Goal: Communication & Community: Participate in discussion

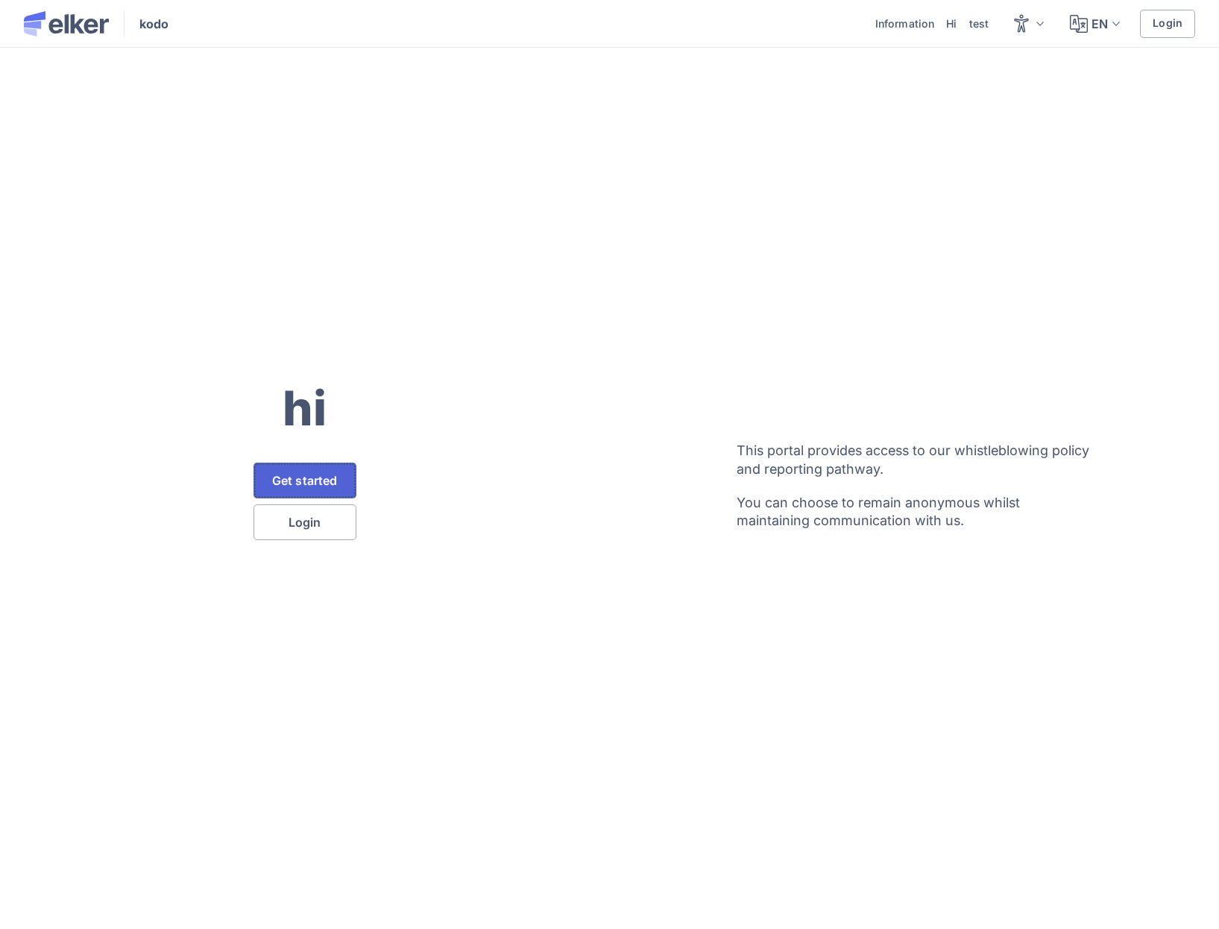
click at [329, 479] on span "Get started" at bounding box center [305, 481] width 66 height 12
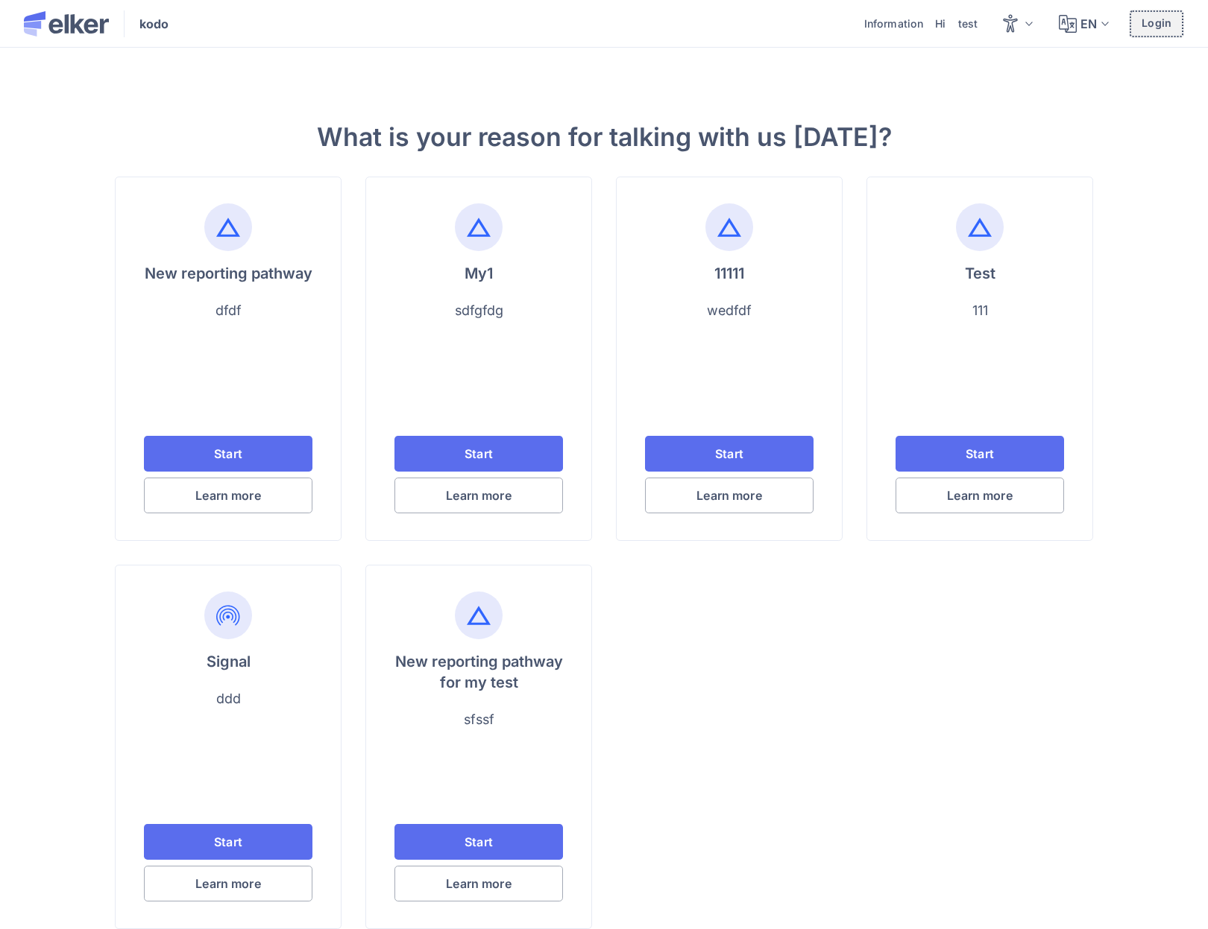
click at [1155, 34] on button "Login" at bounding box center [1155, 24] width 55 height 28
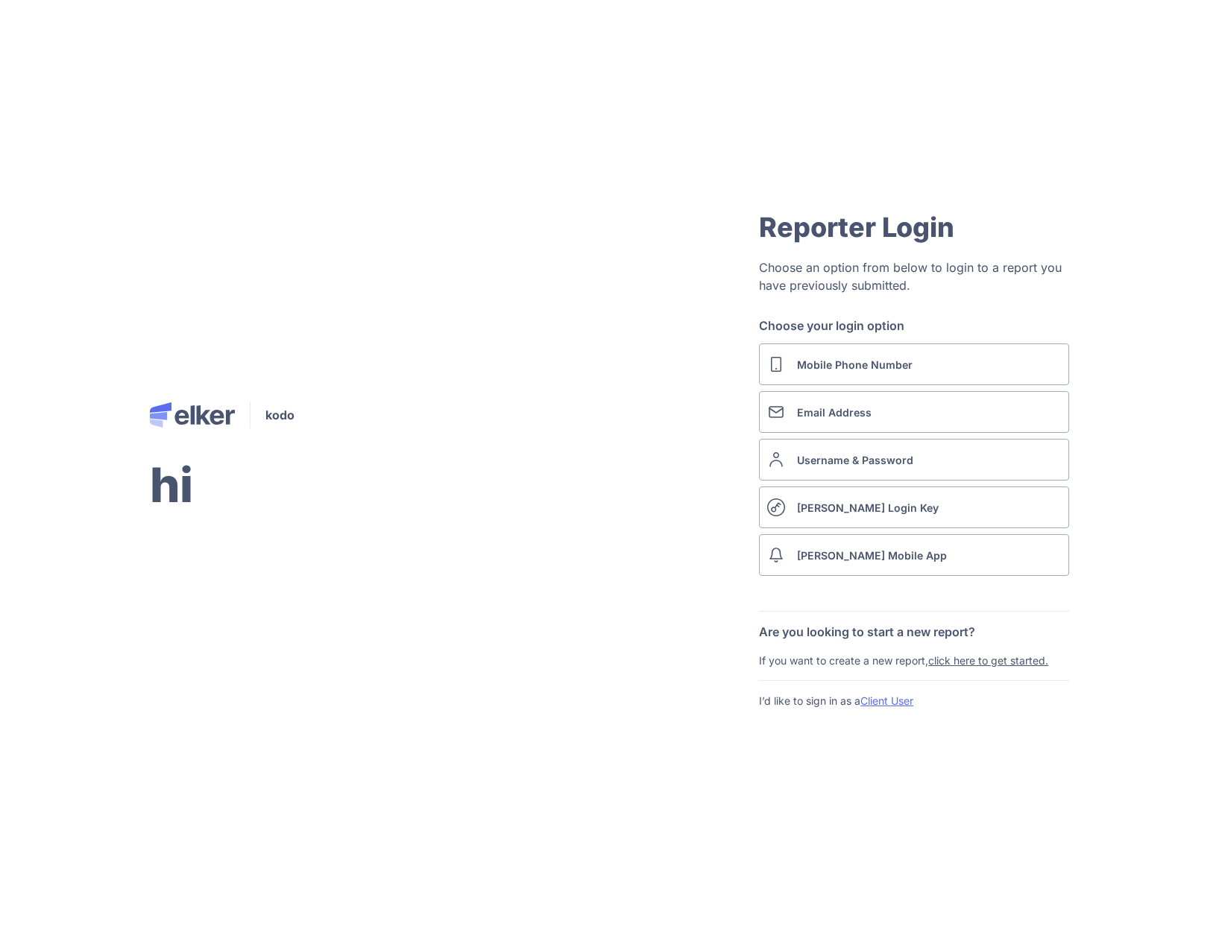
click at [894, 698] on link "Client User" at bounding box center [886, 701] width 53 height 13
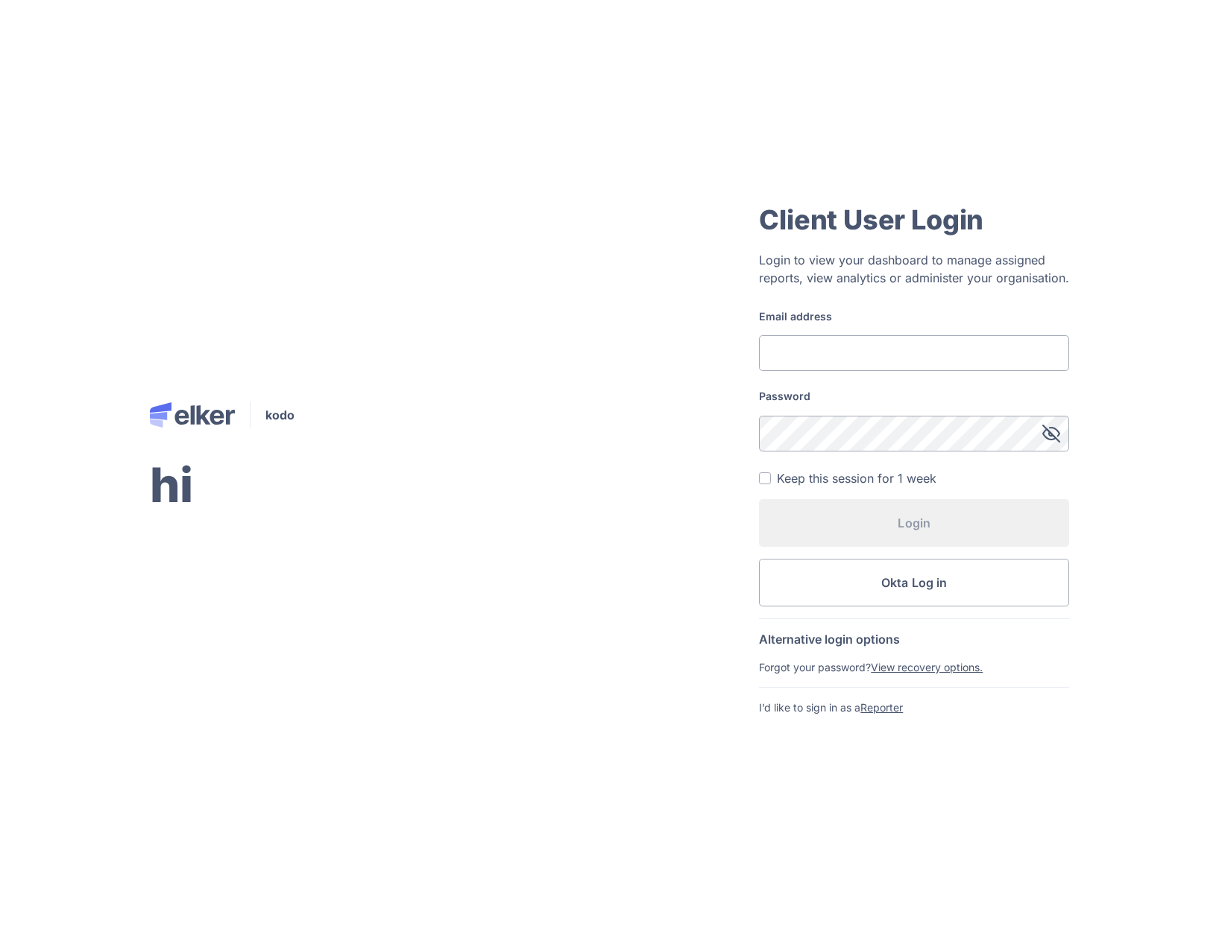
click at [840, 367] on input "Email address" at bounding box center [914, 353] width 310 height 36
type input "[EMAIL_ADDRESS][DOMAIN_NAME]"
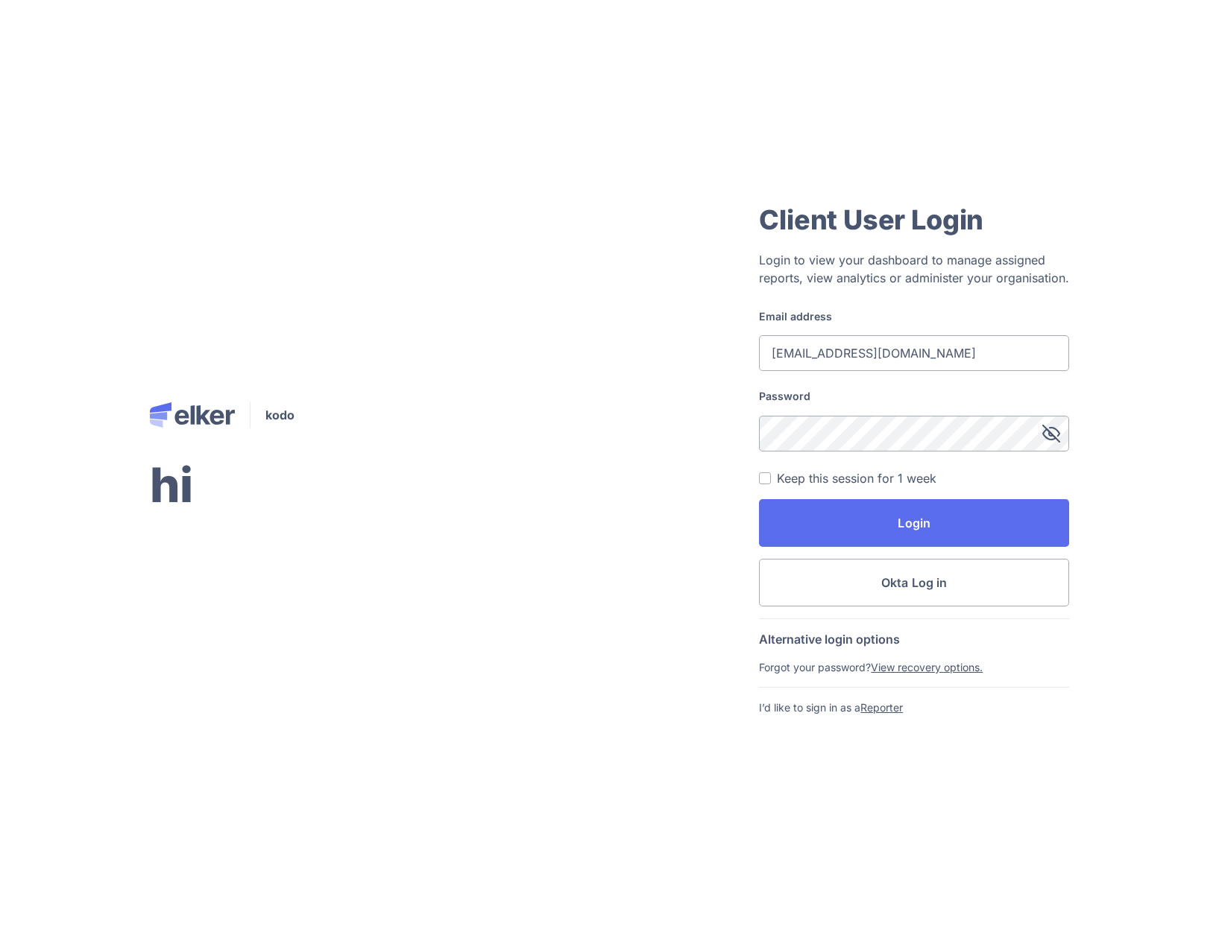
click at [759, 499] on button "Login" at bounding box center [914, 523] width 310 height 48
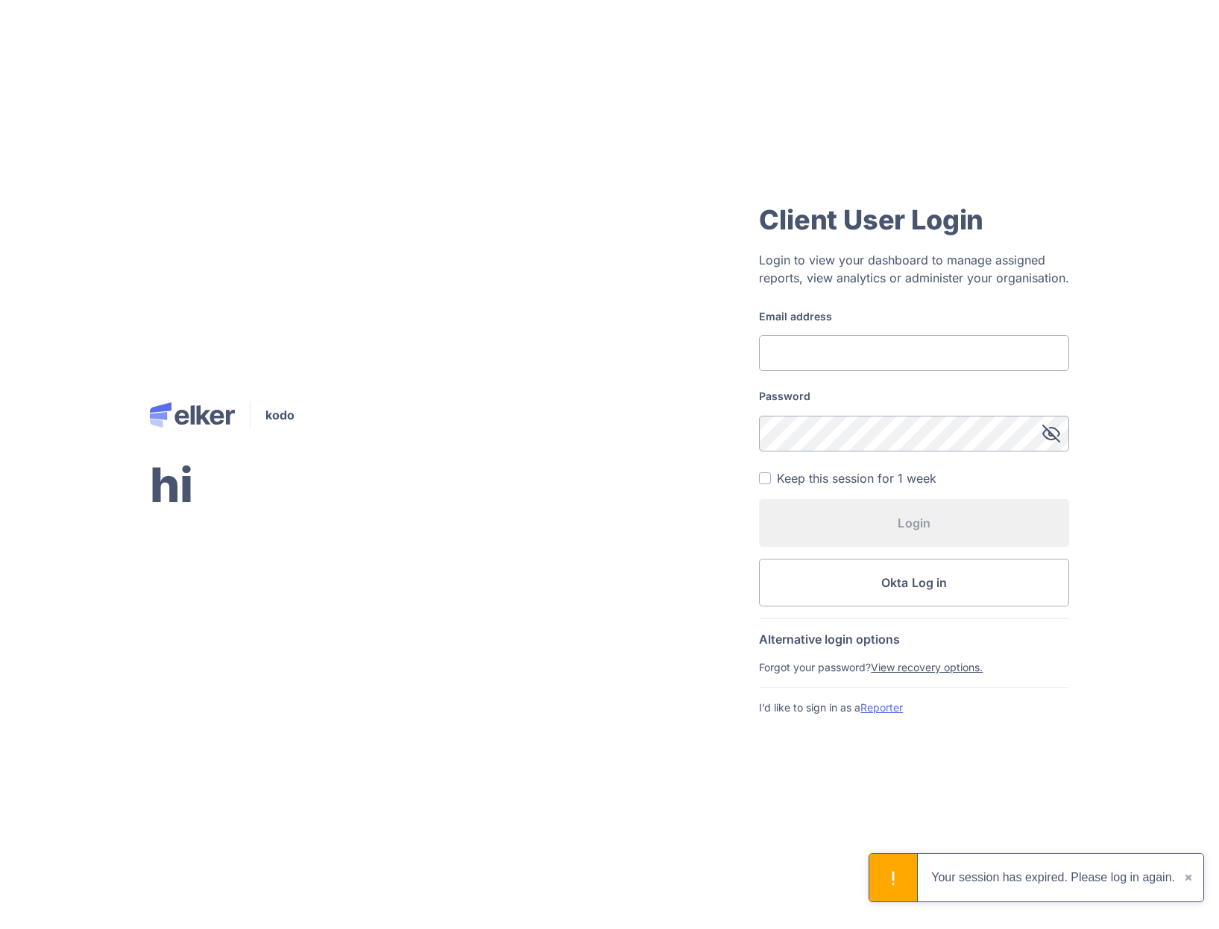
click at [883, 711] on link "Reporter" at bounding box center [881, 707] width 42 height 13
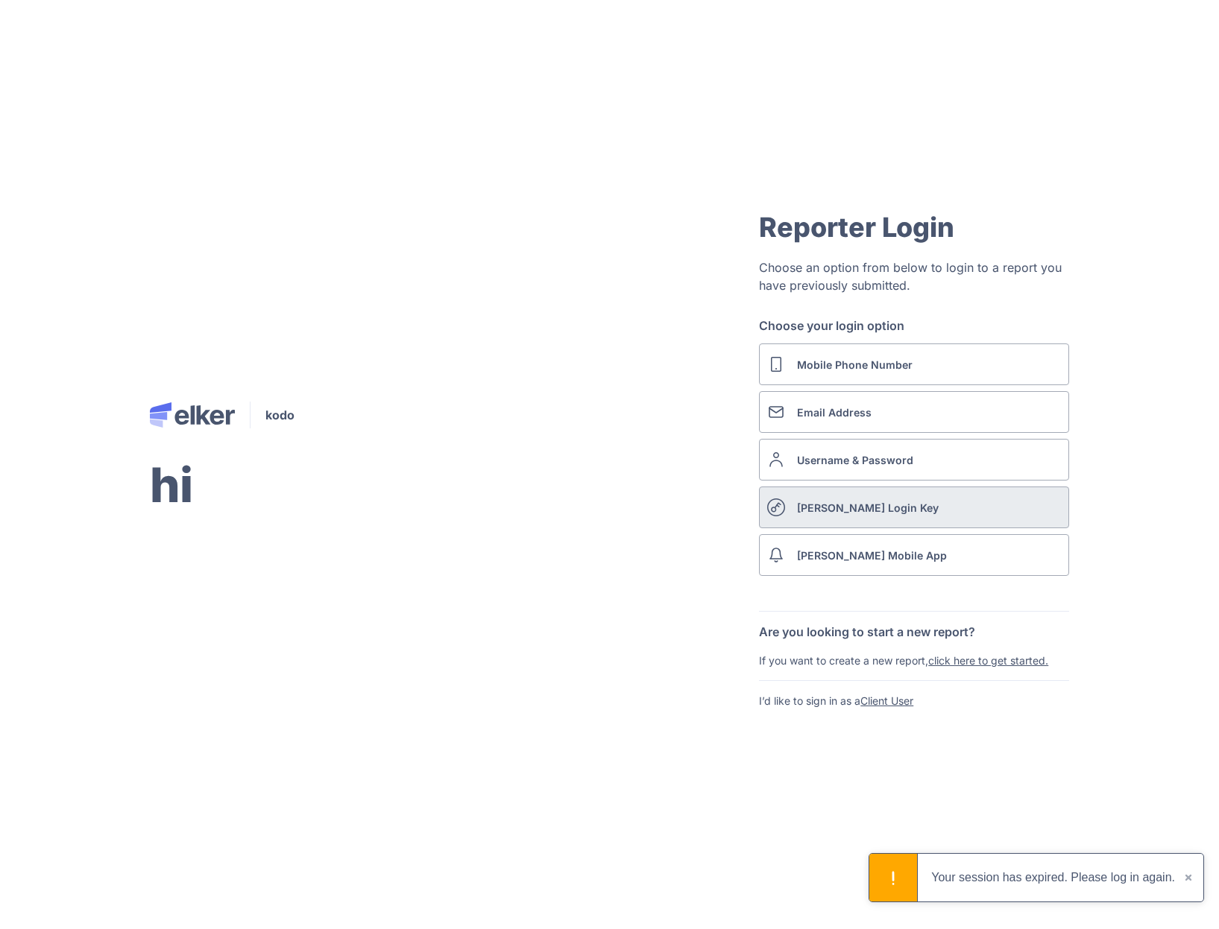
click at [847, 511] on div "[PERSON_NAME] Login Key" at bounding box center [868, 508] width 142 height 16
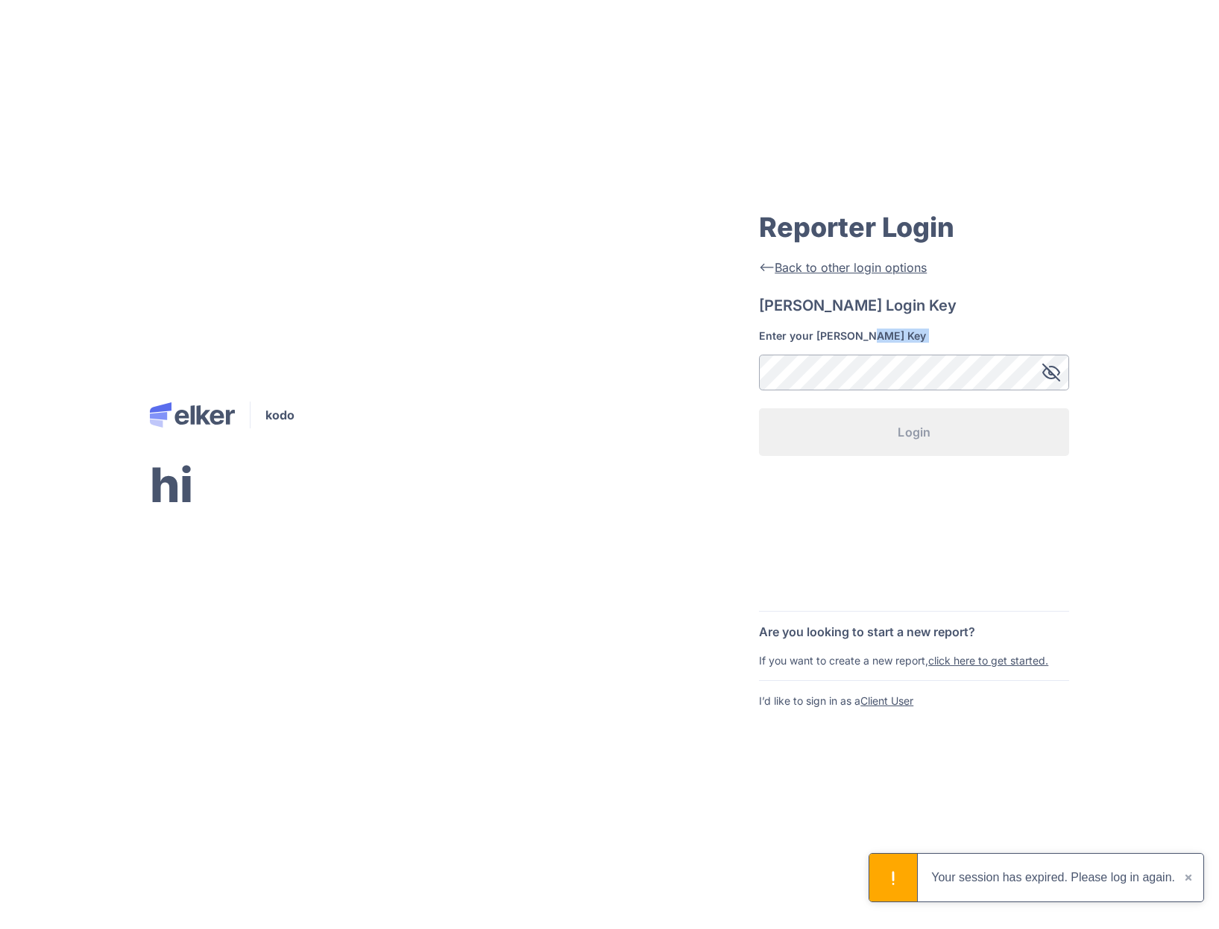
click at [847, 505] on div "<-- Back to other login options [PERSON_NAME] Login Key Enter your [PERSON_NAME…" at bounding box center [914, 418] width 310 height 318
click at [842, 272] on span "Back to other login options" at bounding box center [850, 267] width 152 height 15
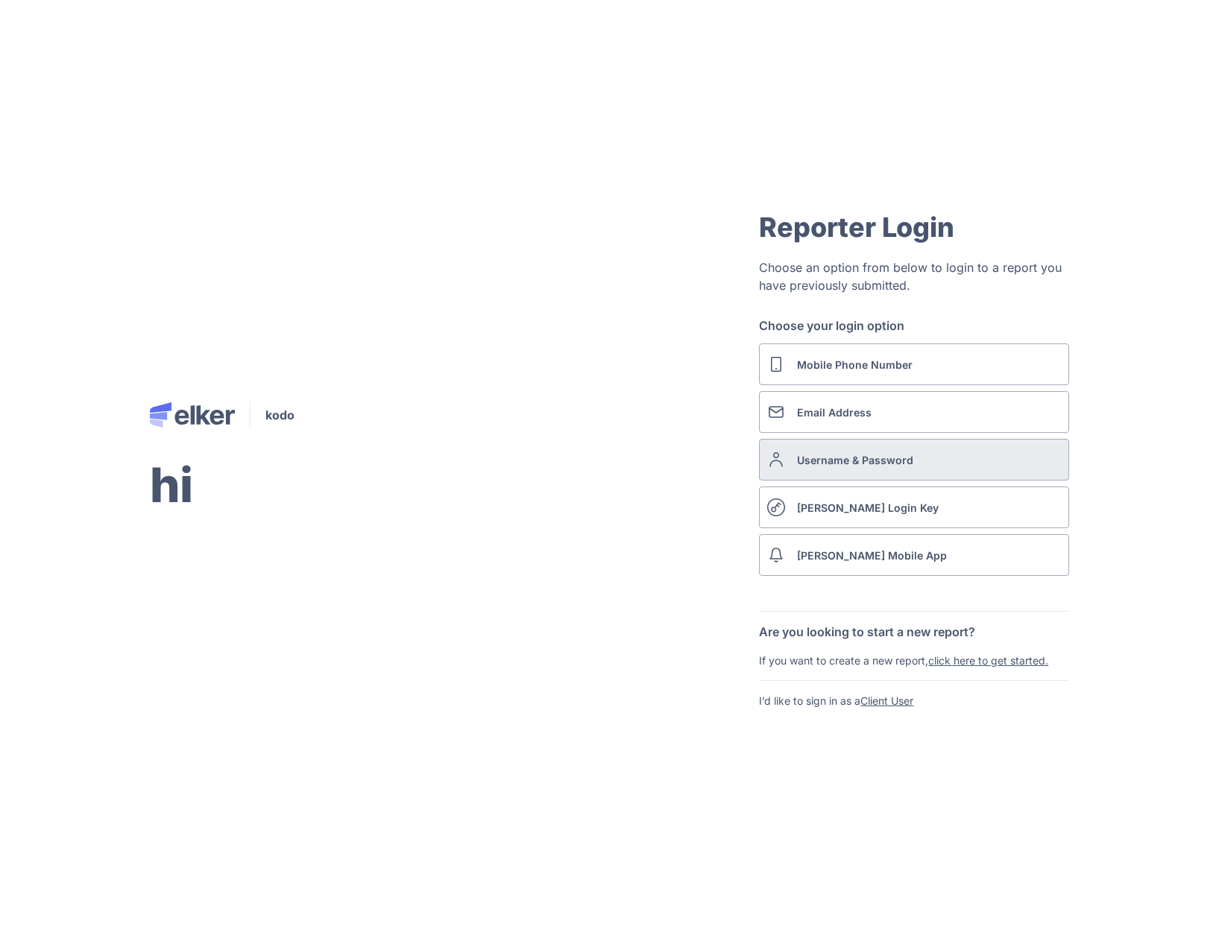
click at [853, 458] on div "Username & Password" at bounding box center [855, 460] width 116 height 16
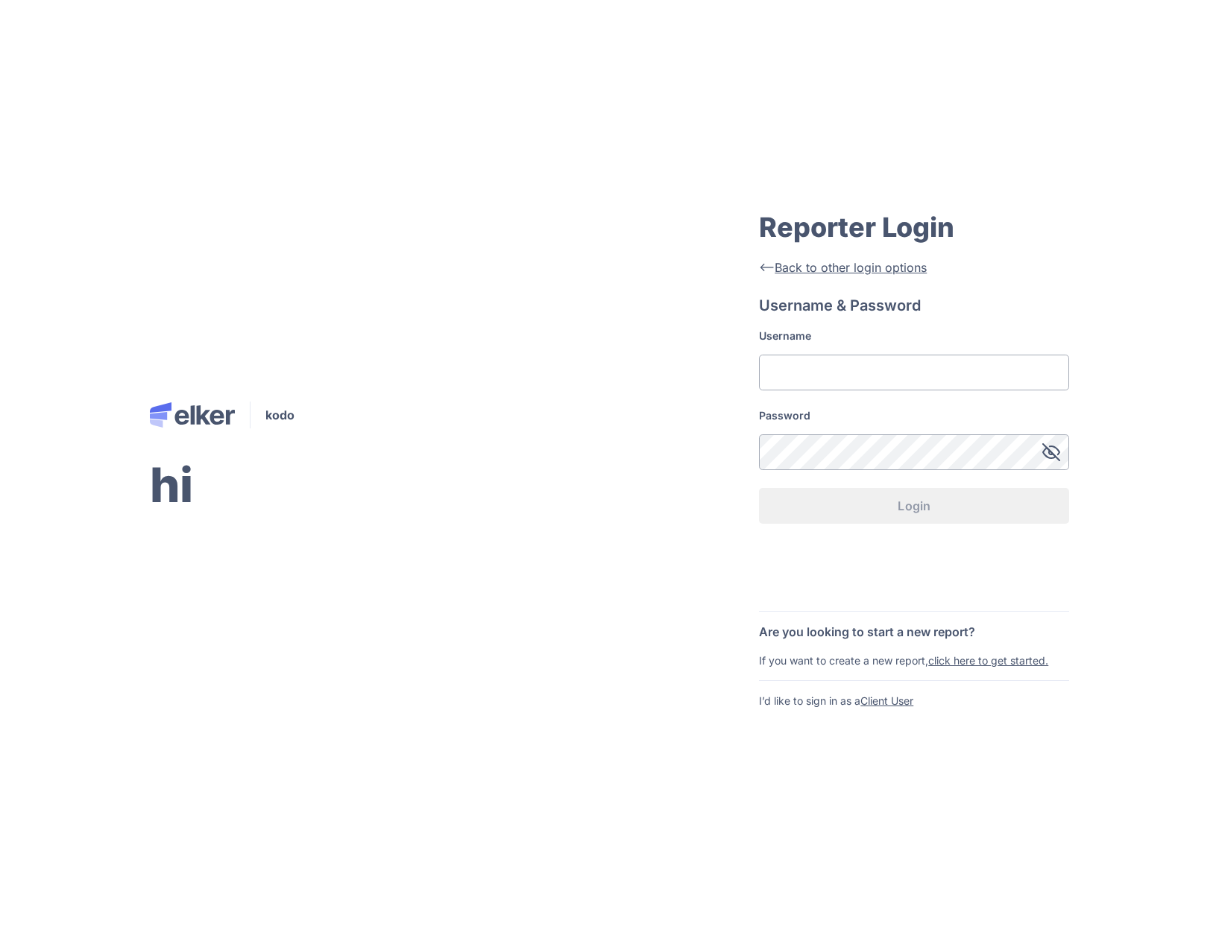
click at [853, 348] on div "Username" at bounding box center [914, 360] width 310 height 62
click at [853, 360] on input "Username" at bounding box center [914, 373] width 310 height 36
type input "rrrr"
click at [759, 488] on button "Login" at bounding box center [914, 506] width 310 height 36
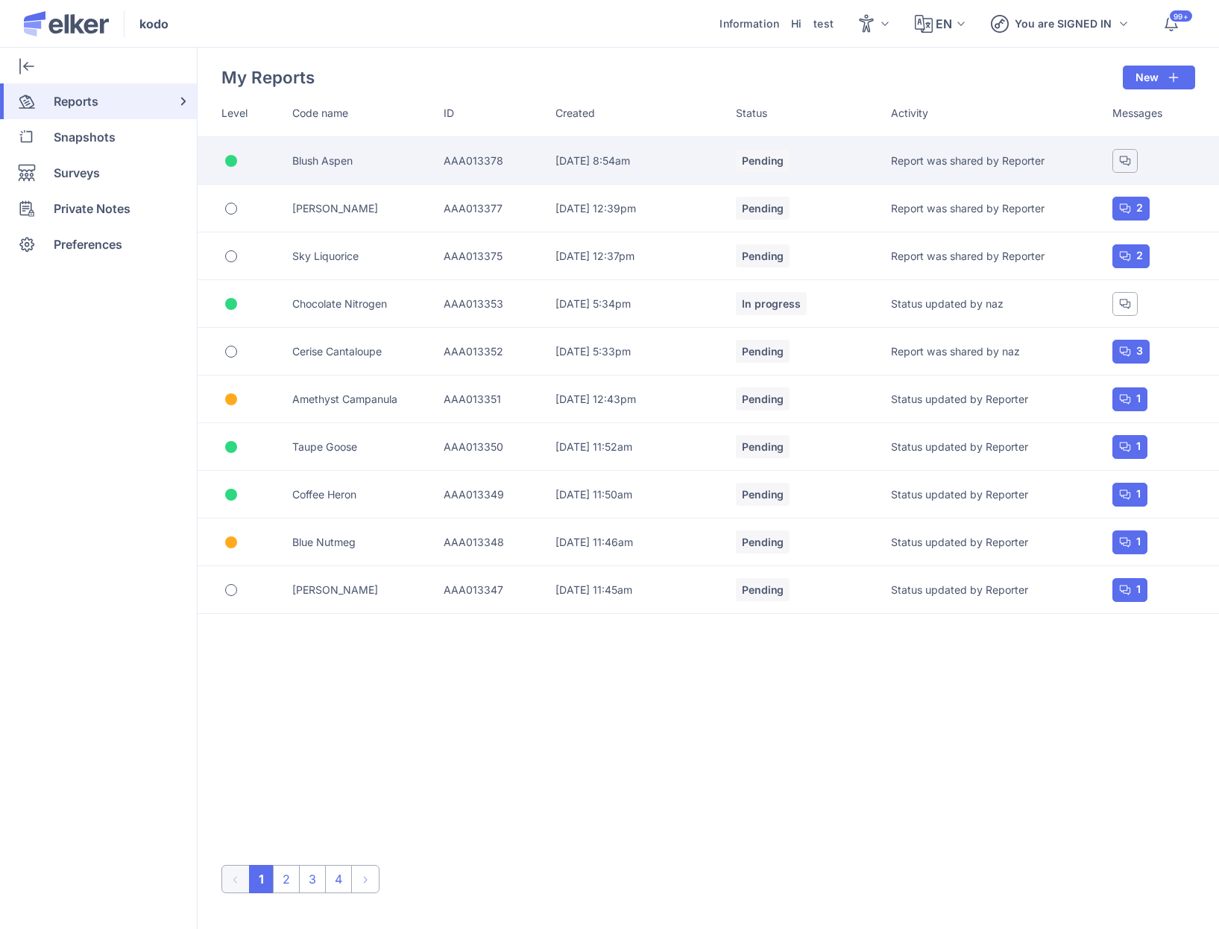
click at [320, 160] on div "Blush Aspen" at bounding box center [367, 161] width 151 height 15
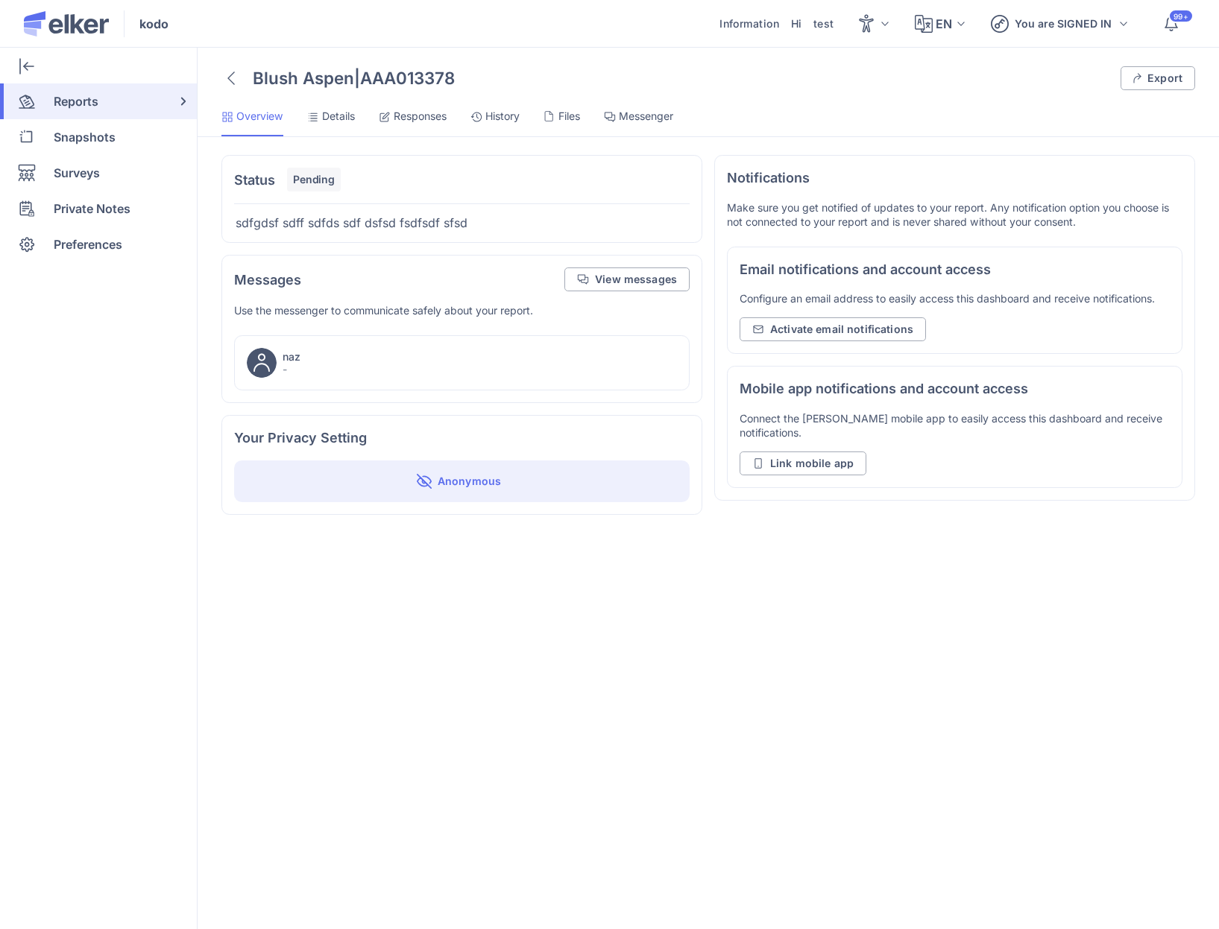
click at [569, 121] on span "Files" at bounding box center [569, 116] width 22 height 15
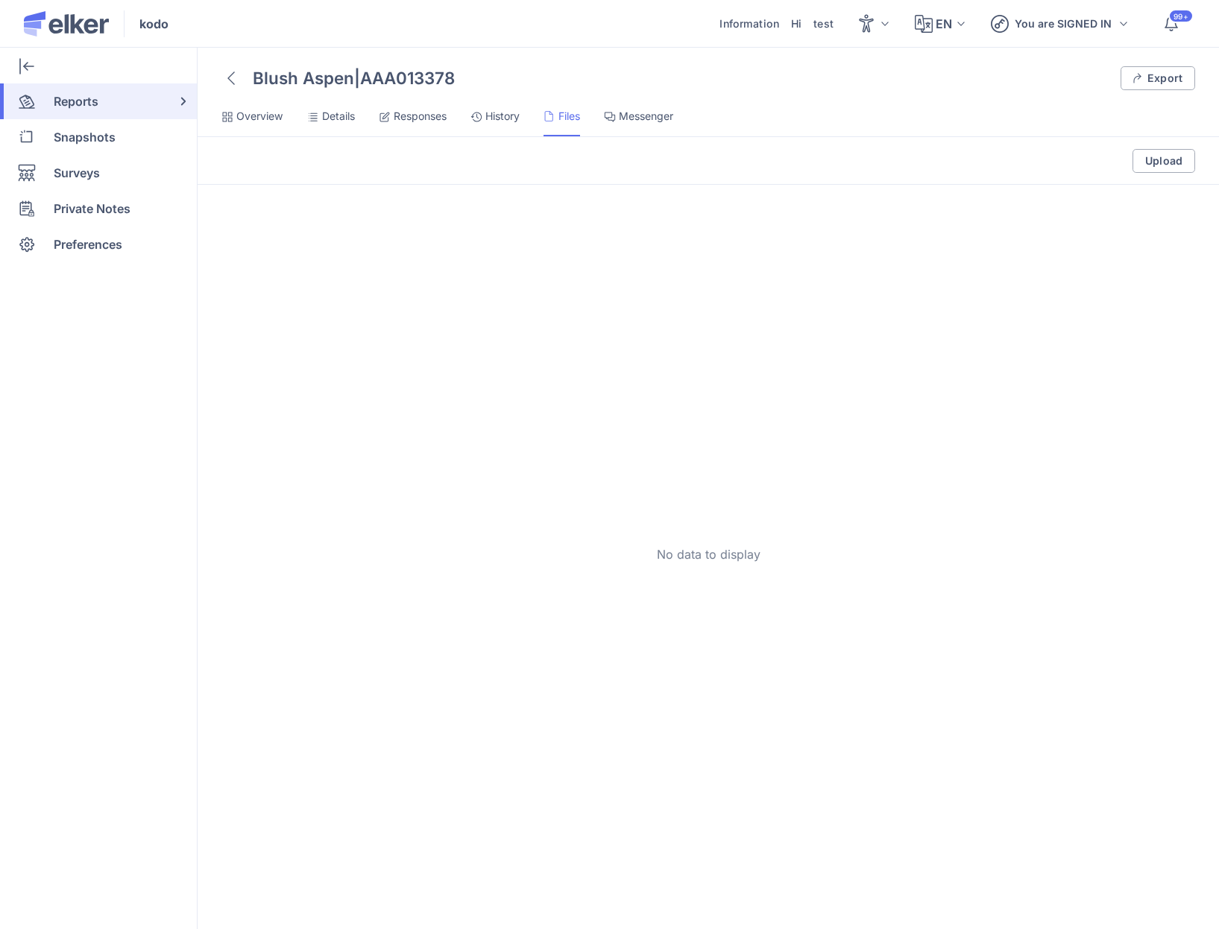
click at [663, 121] on span "Messenger" at bounding box center [646, 116] width 54 height 15
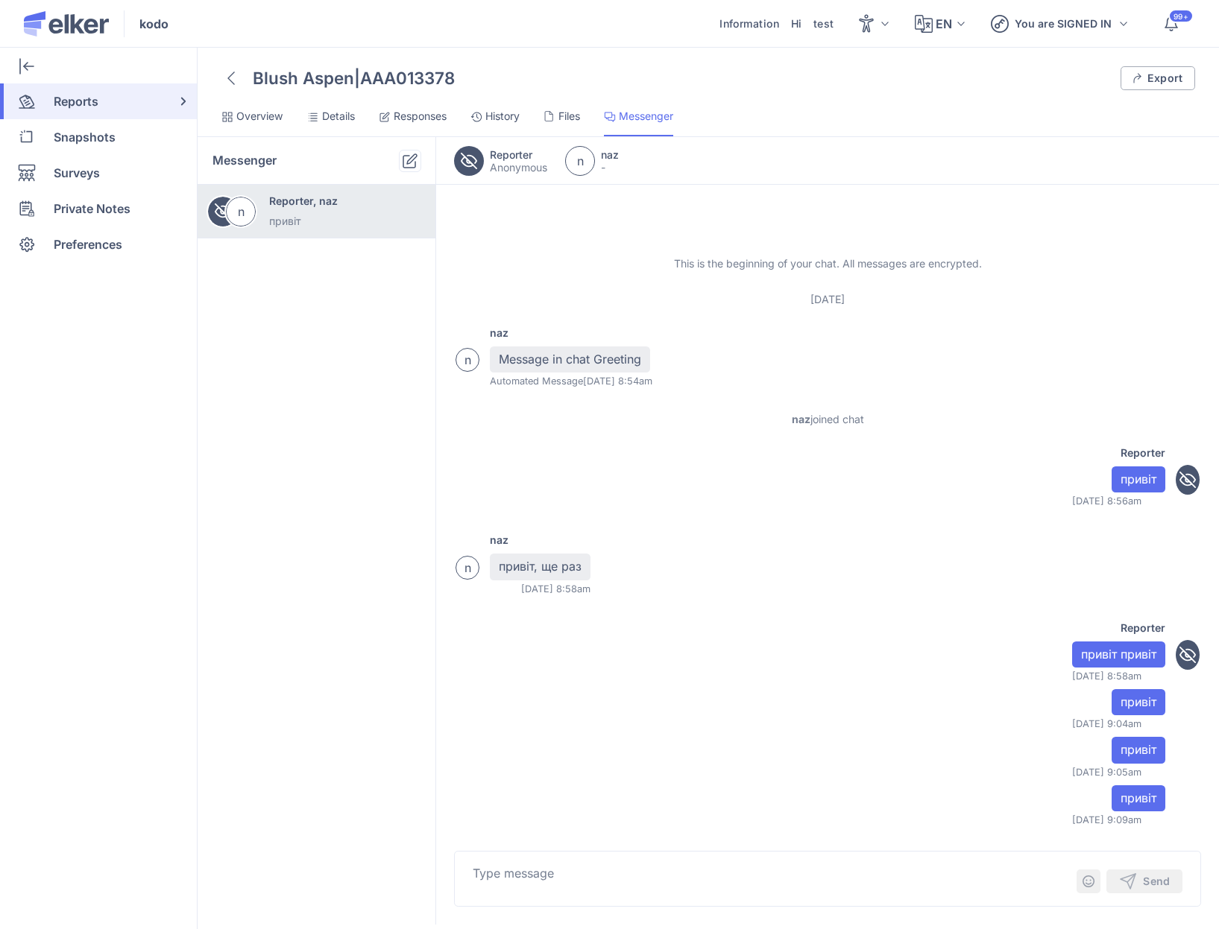
click at [550, 877] on textarea at bounding box center [773, 883] width 600 height 36
type textarea "1"
click at [1131, 882] on img "submit" at bounding box center [1128, 882] width 18 height 18
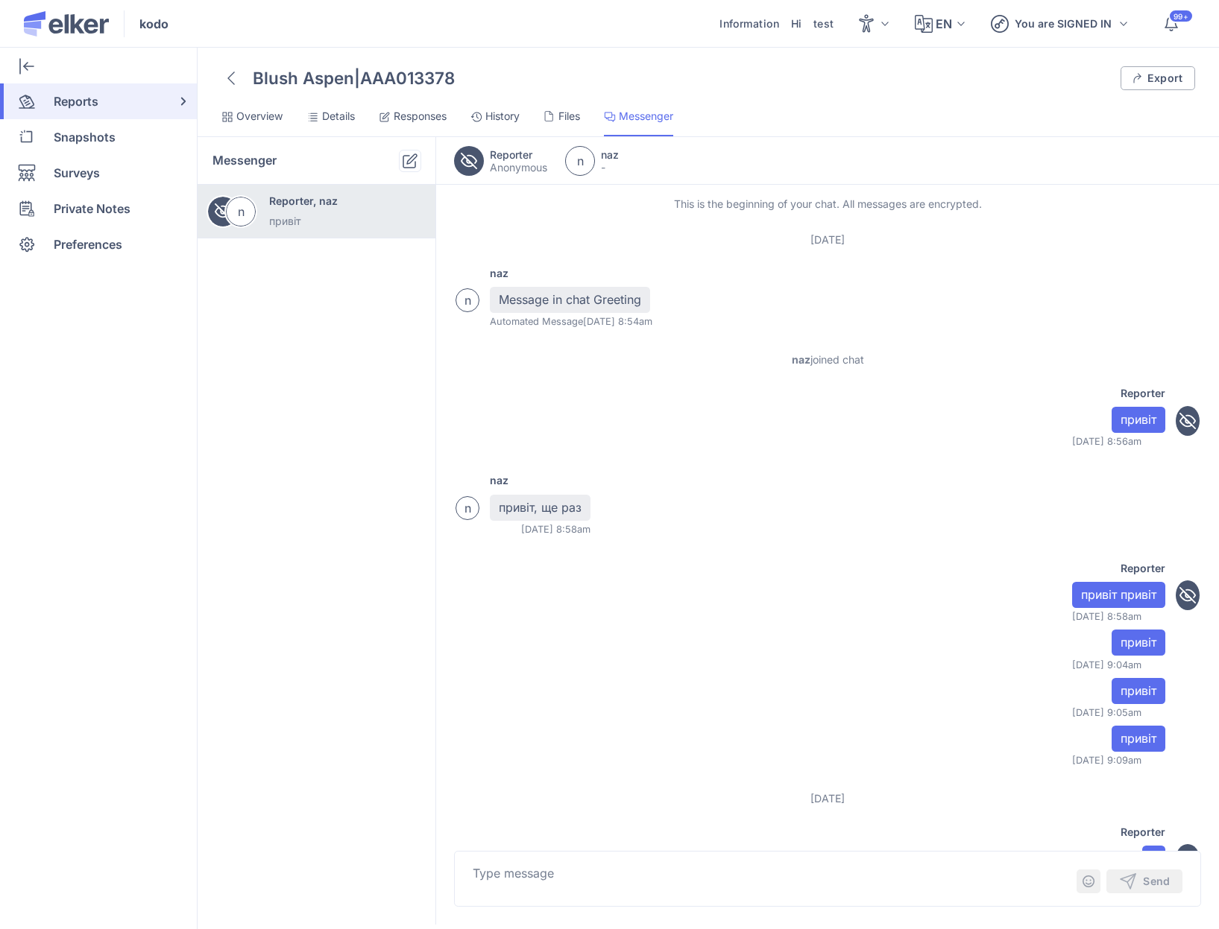
scroll to position [60, 0]
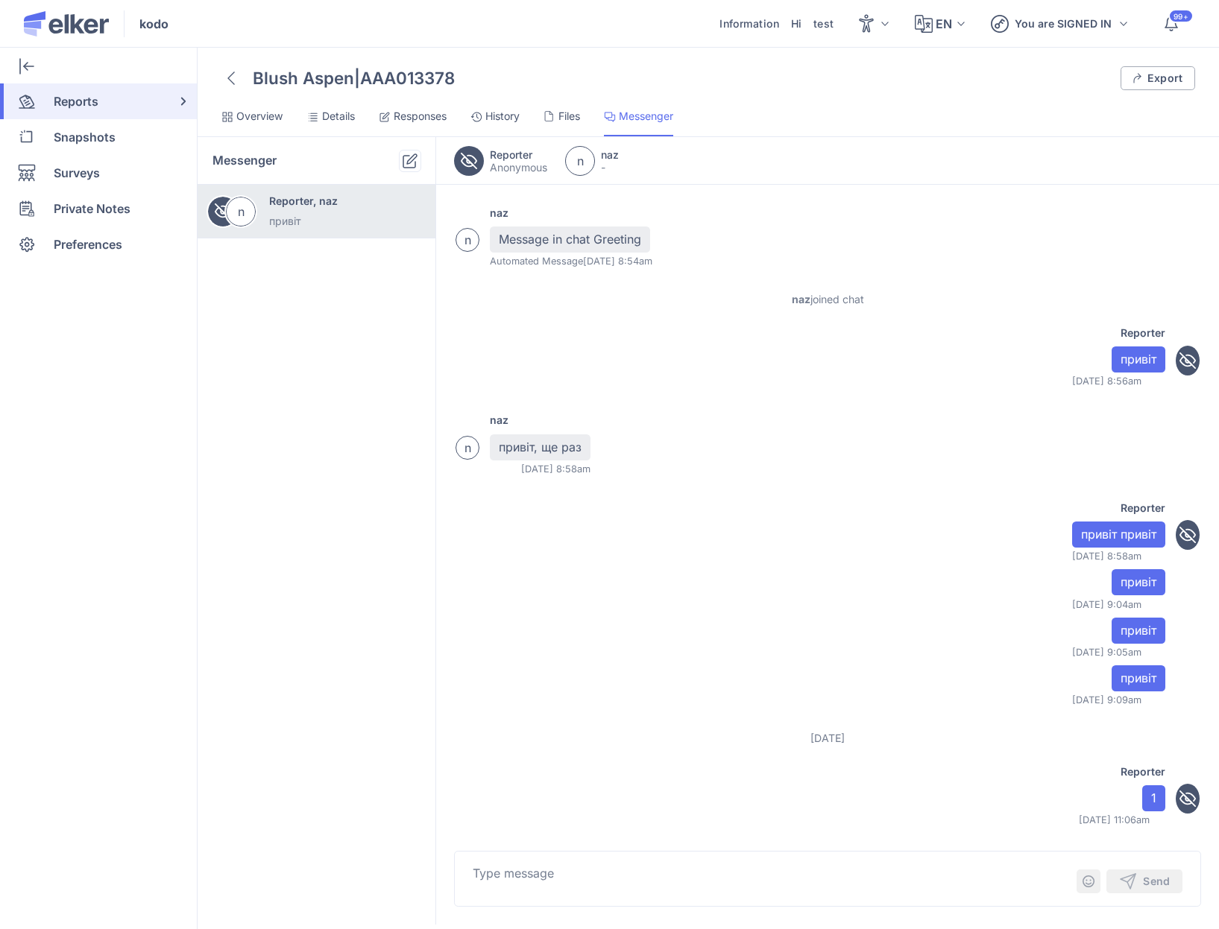
click at [784, 886] on textarea at bounding box center [773, 883] width 600 height 36
type textarea "2"
click at [1169, 882] on span "Send" at bounding box center [1169, 882] width 0 height 0
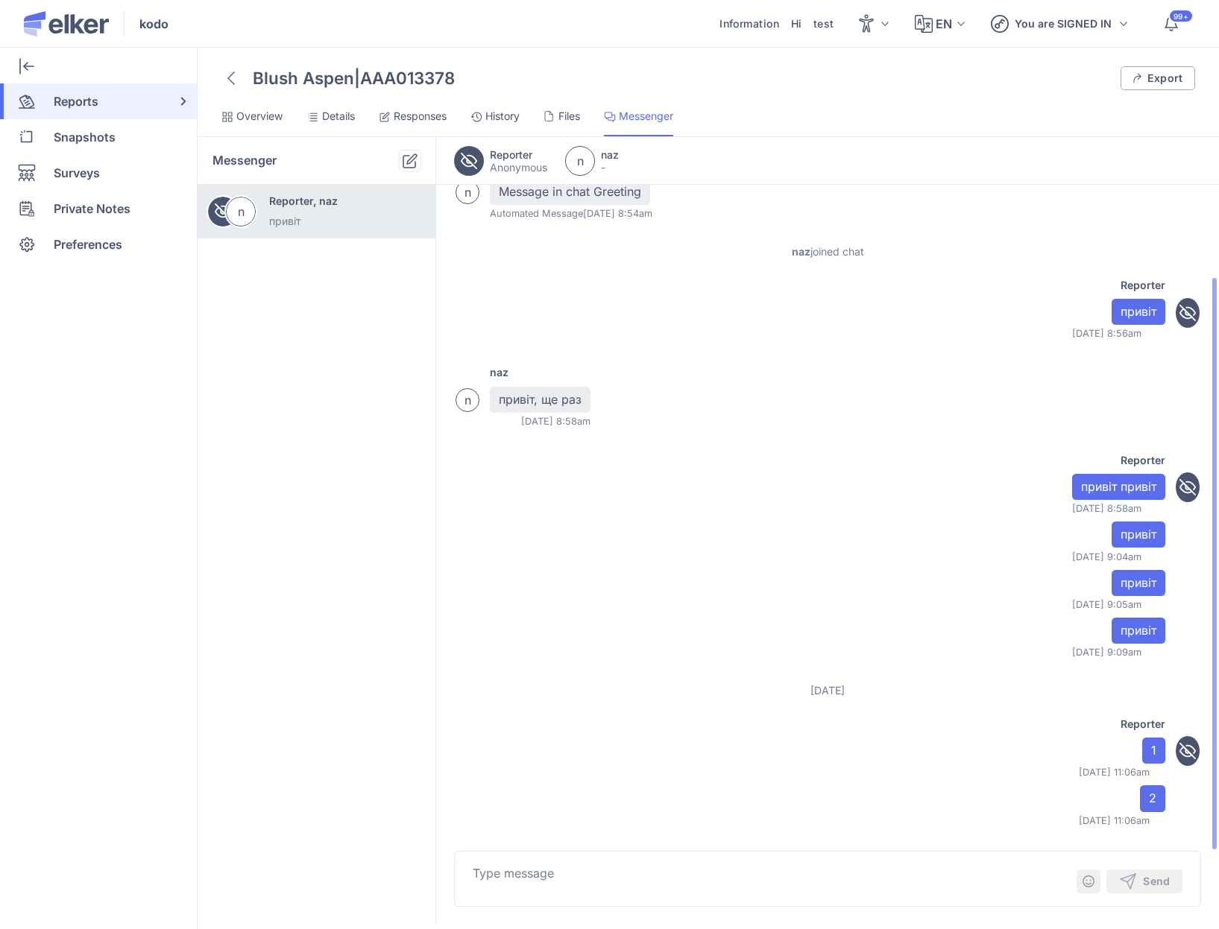
click at [840, 865] on textarea at bounding box center [773, 883] width 600 height 36
type textarea "3"
click at [1169, 882] on span "Send" at bounding box center [1169, 882] width 0 height 0
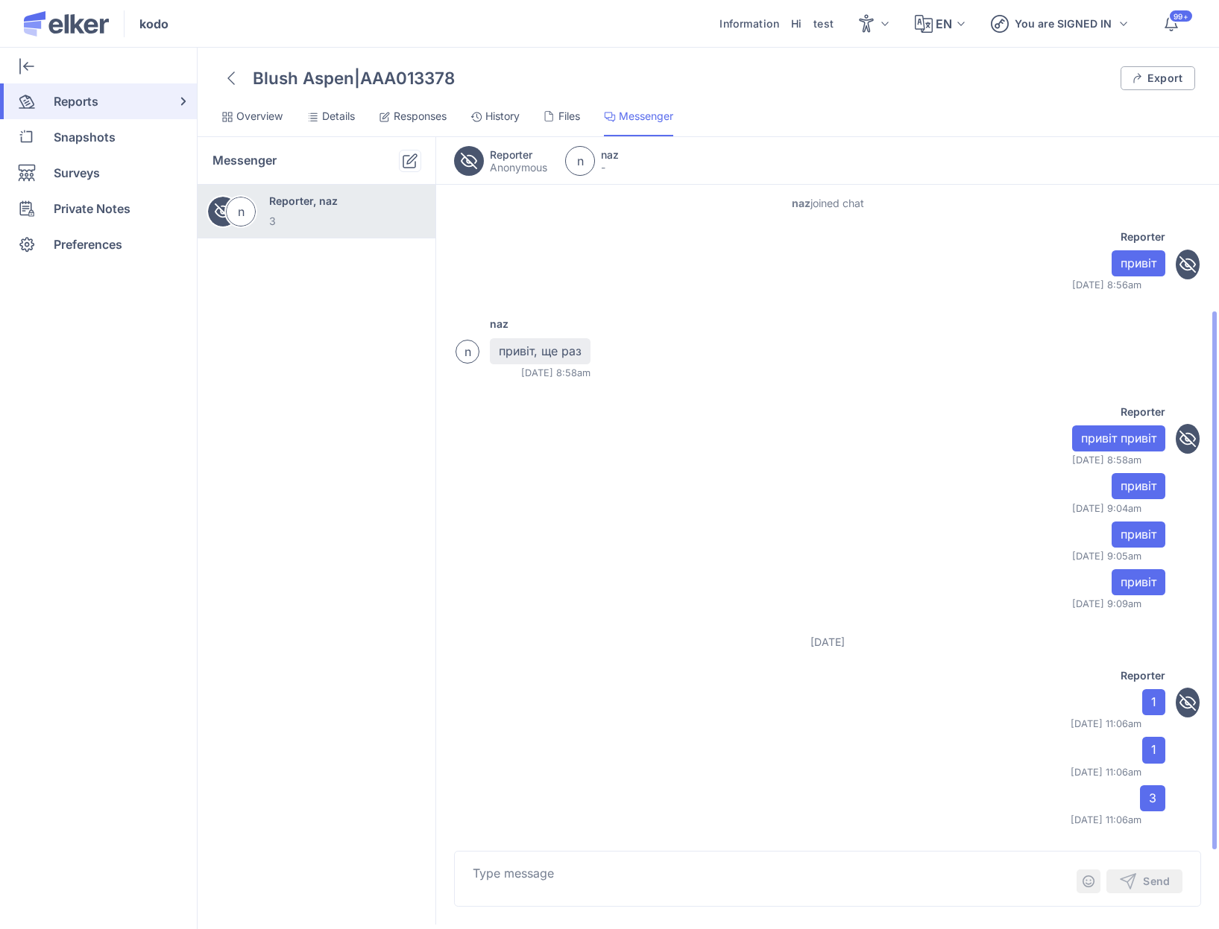
click at [774, 874] on textarea at bounding box center [773, 883] width 600 height 36
type textarea "3"
type textarea "4"
click at [1169, 882] on span "Send" at bounding box center [1169, 882] width 0 height 0
